Goal: Check status: Check status

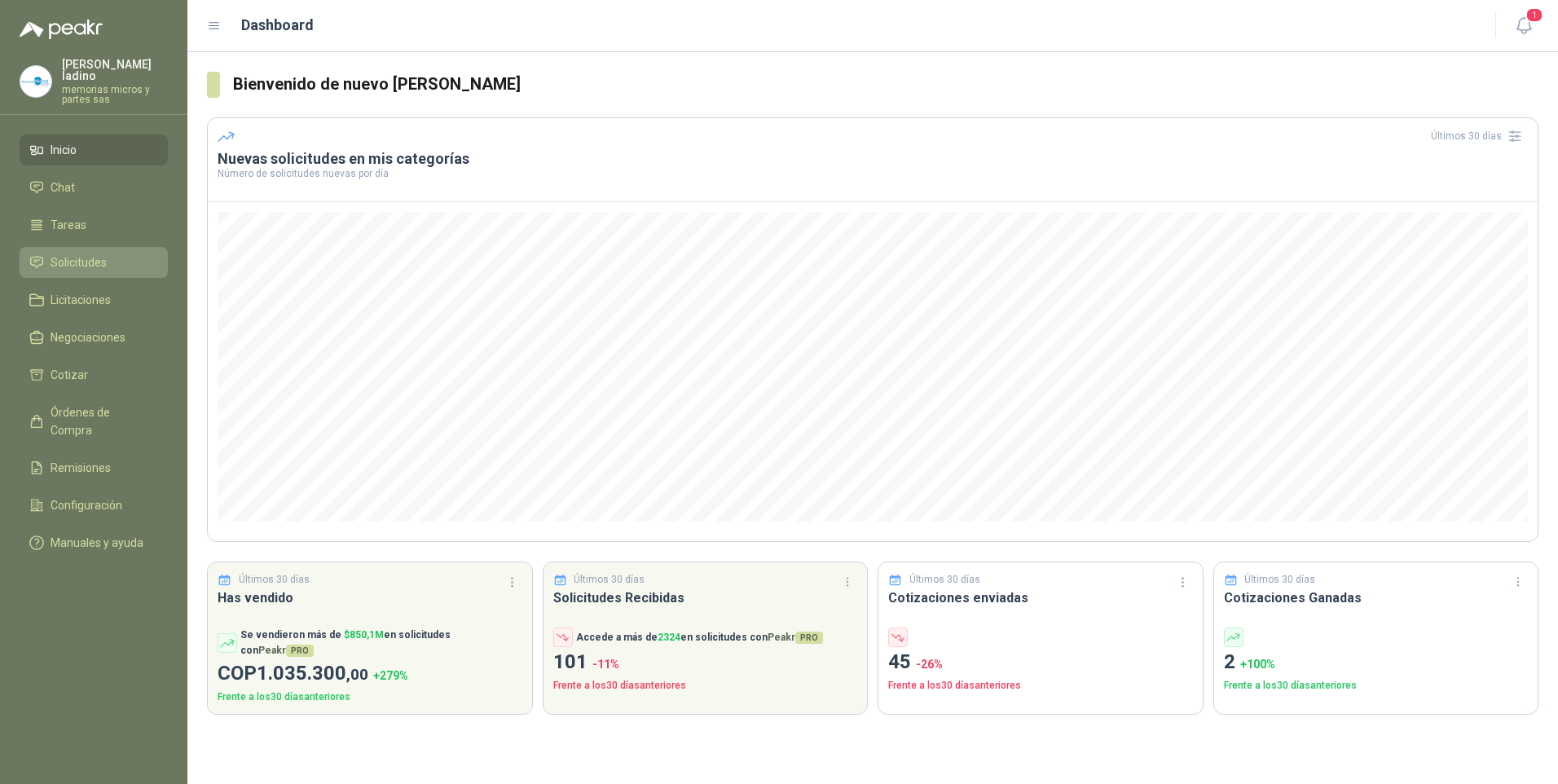
click at [102, 247] on link "Solicitudes" at bounding box center [94, 263] width 148 height 31
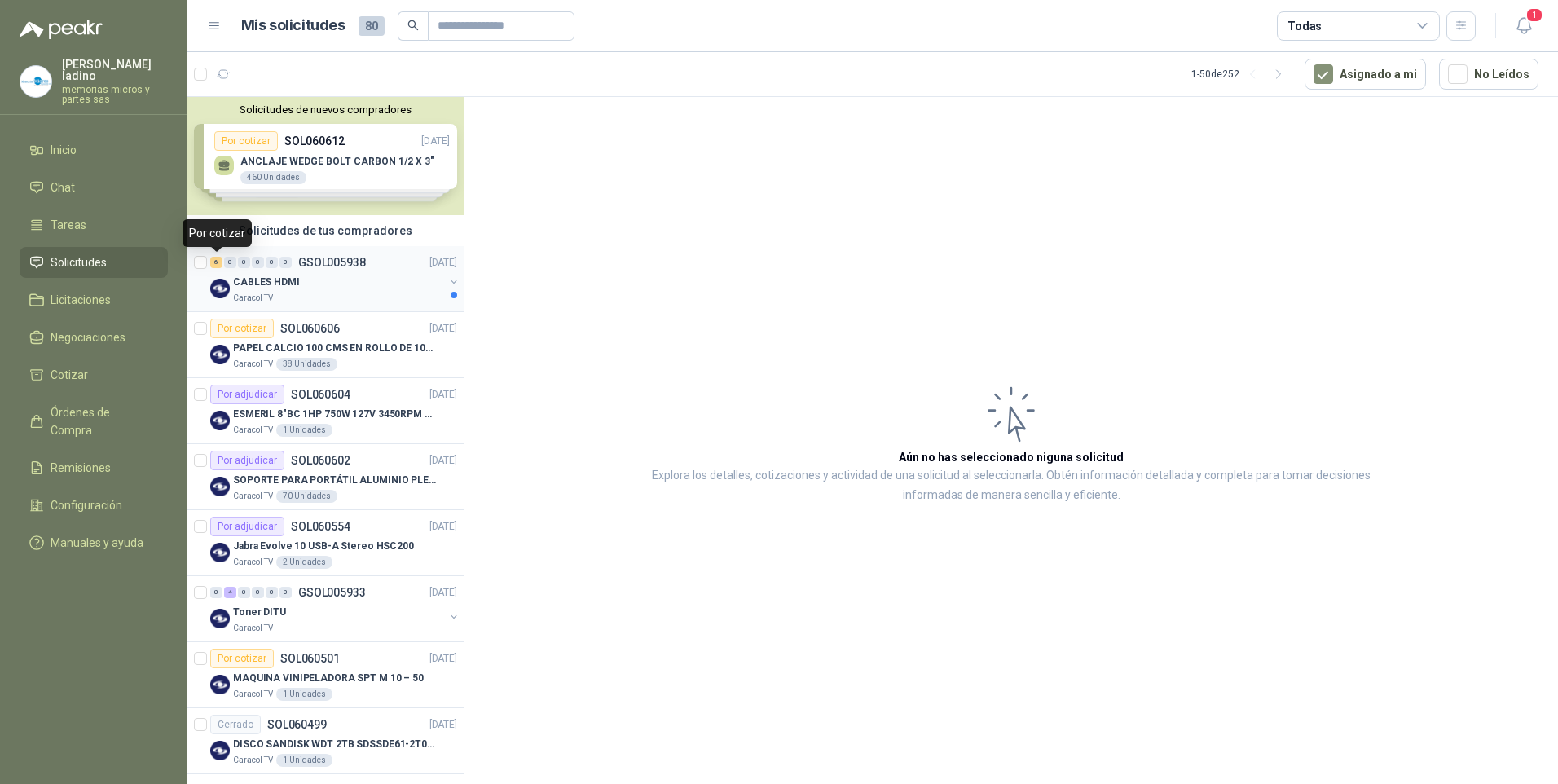
click at [215, 262] on div "6" at bounding box center [216, 263] width 12 height 12
